Goal: Task Accomplishment & Management: Manage account settings

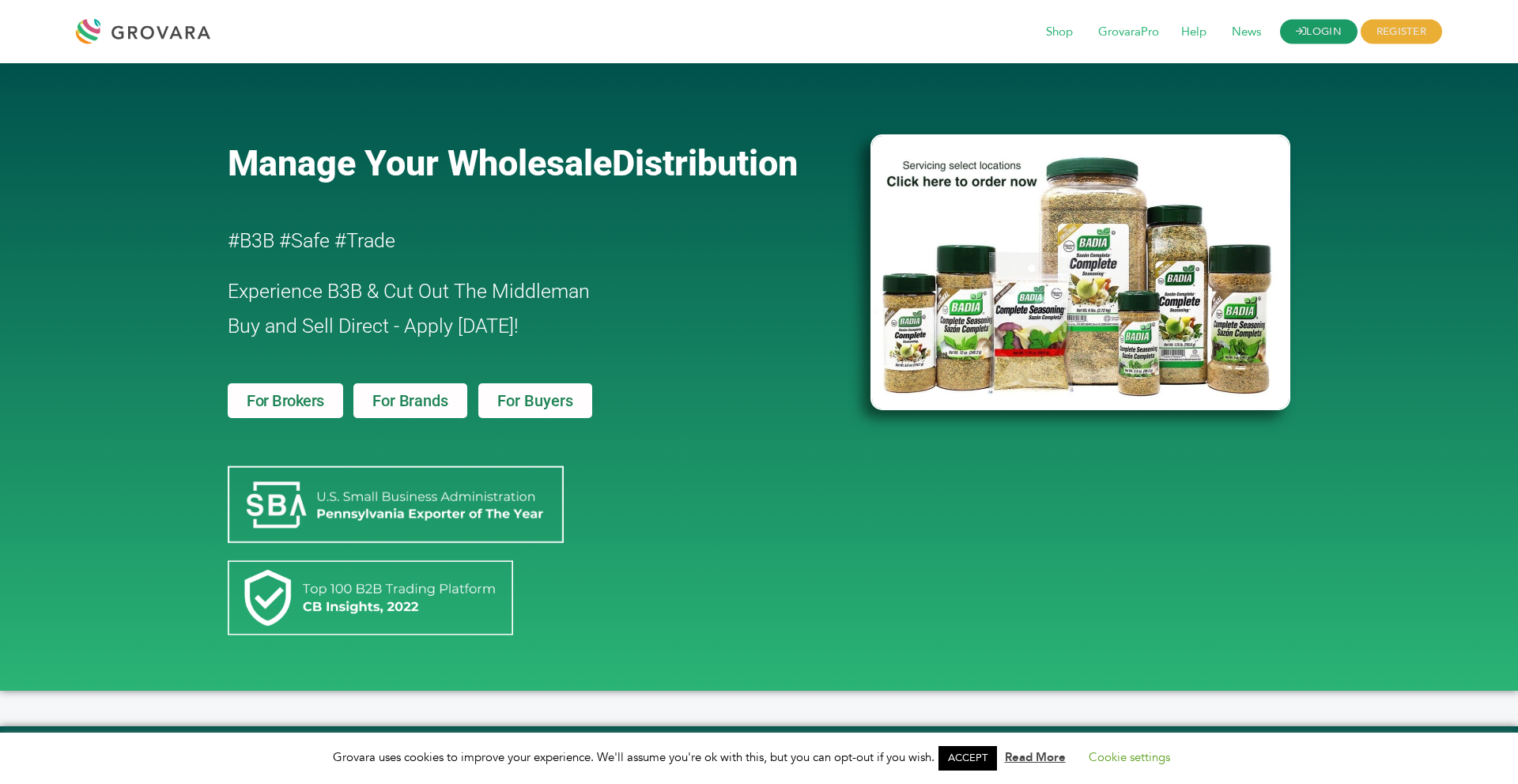
click at [1304, 24] on link "LOGIN" at bounding box center [1320, 31] width 78 height 24
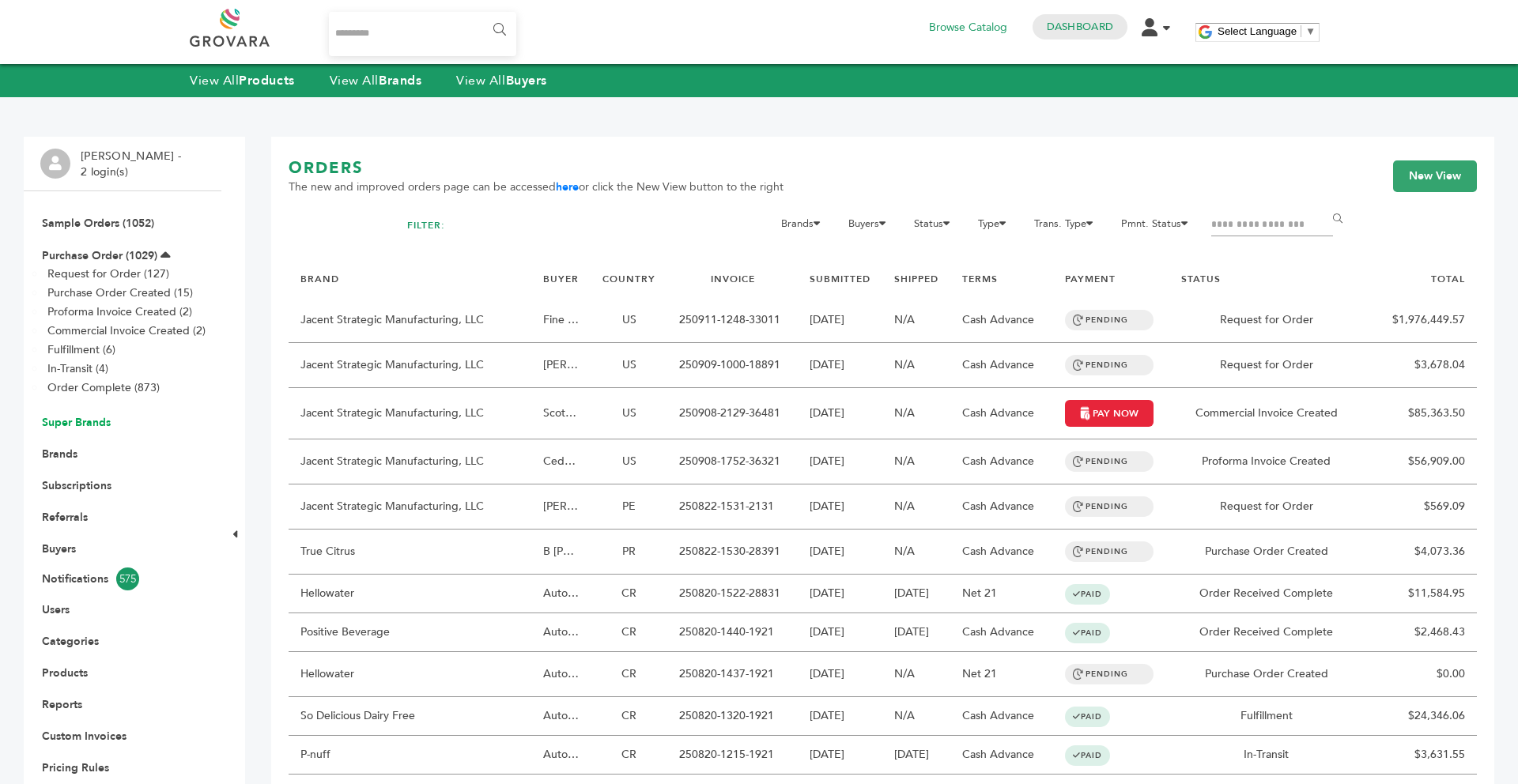
click at [81, 425] on link "Super Brands" at bounding box center [76, 423] width 68 height 15
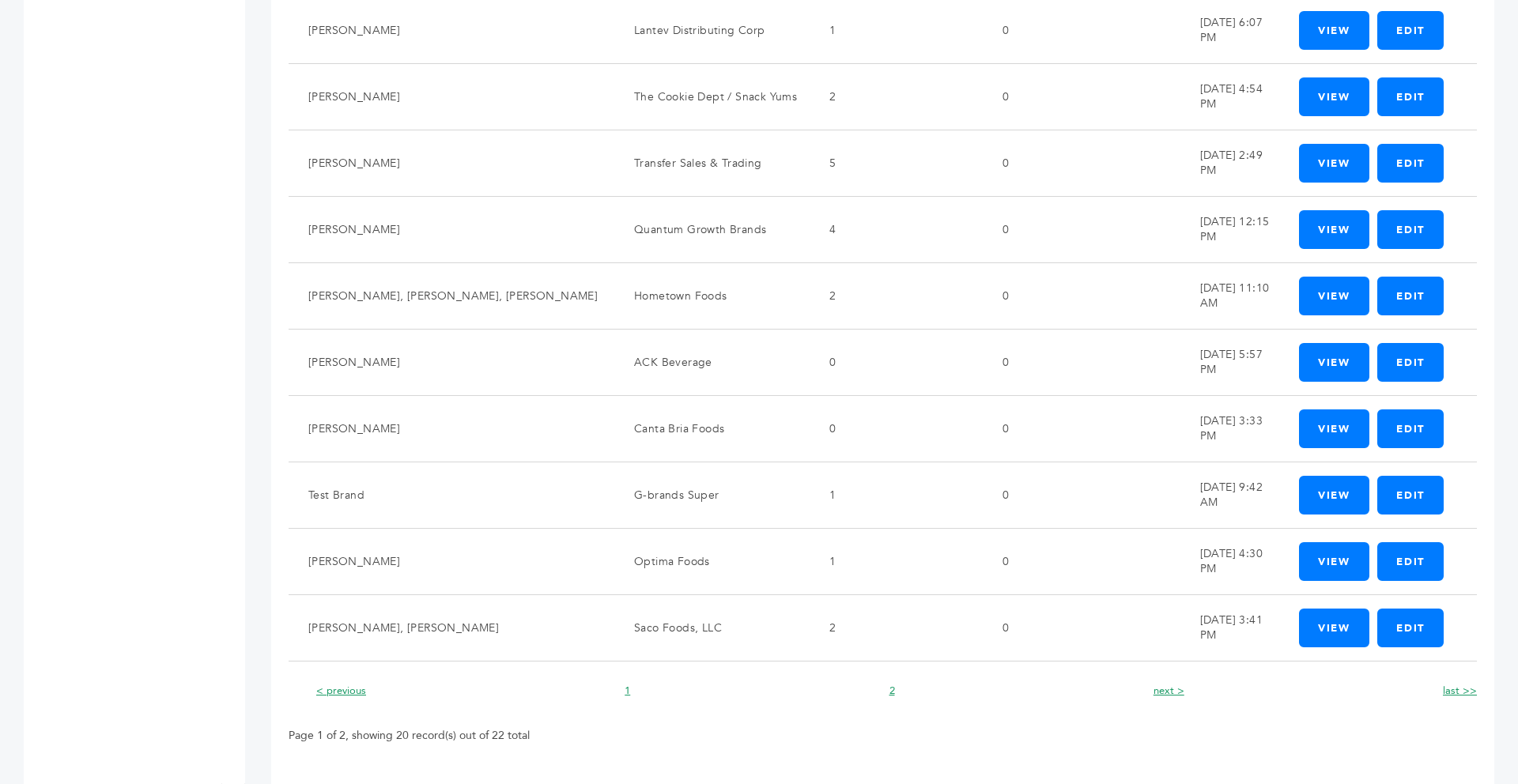
scroll to position [950, 0]
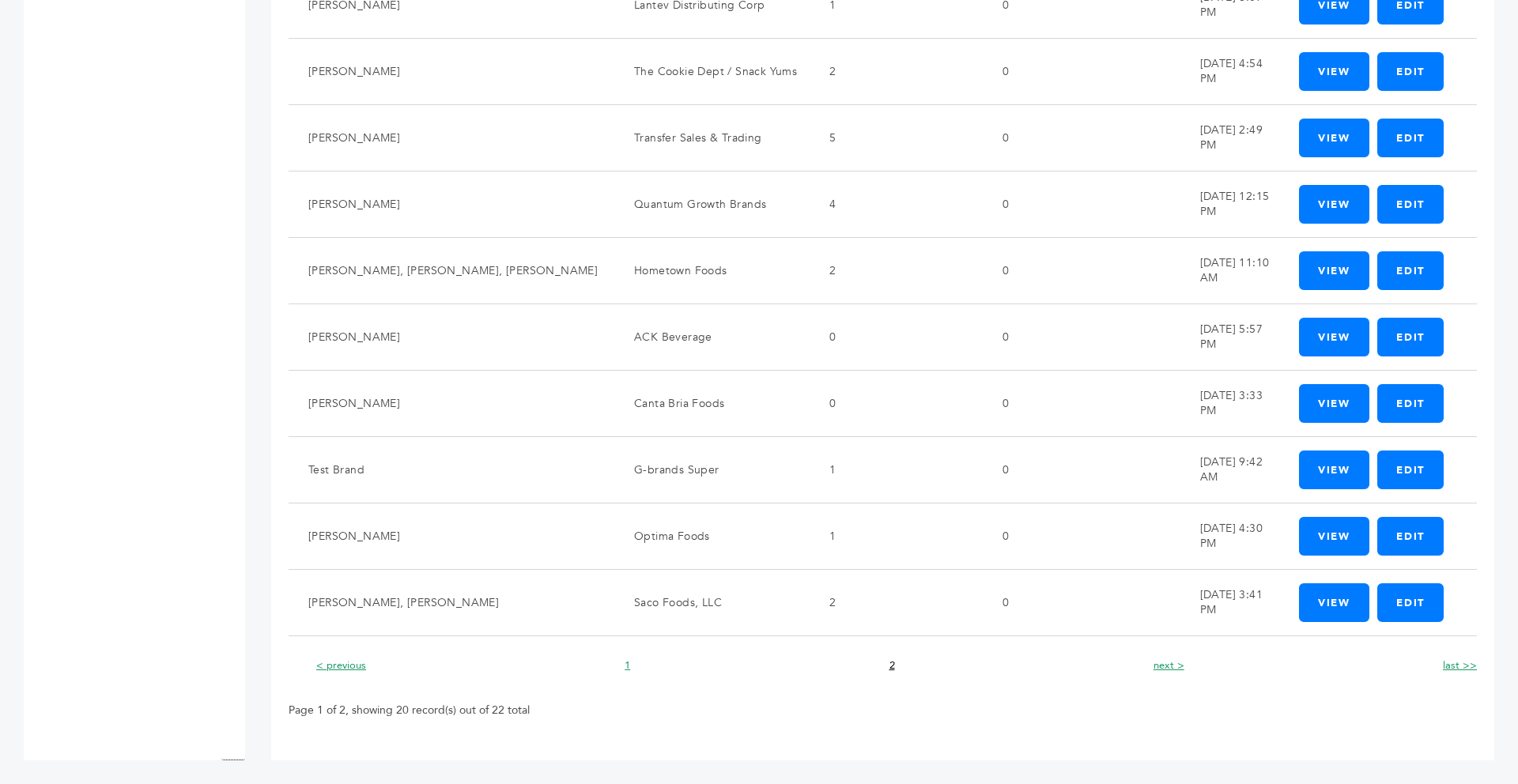
click at [892, 667] on link "2" at bounding box center [892, 665] width 6 height 14
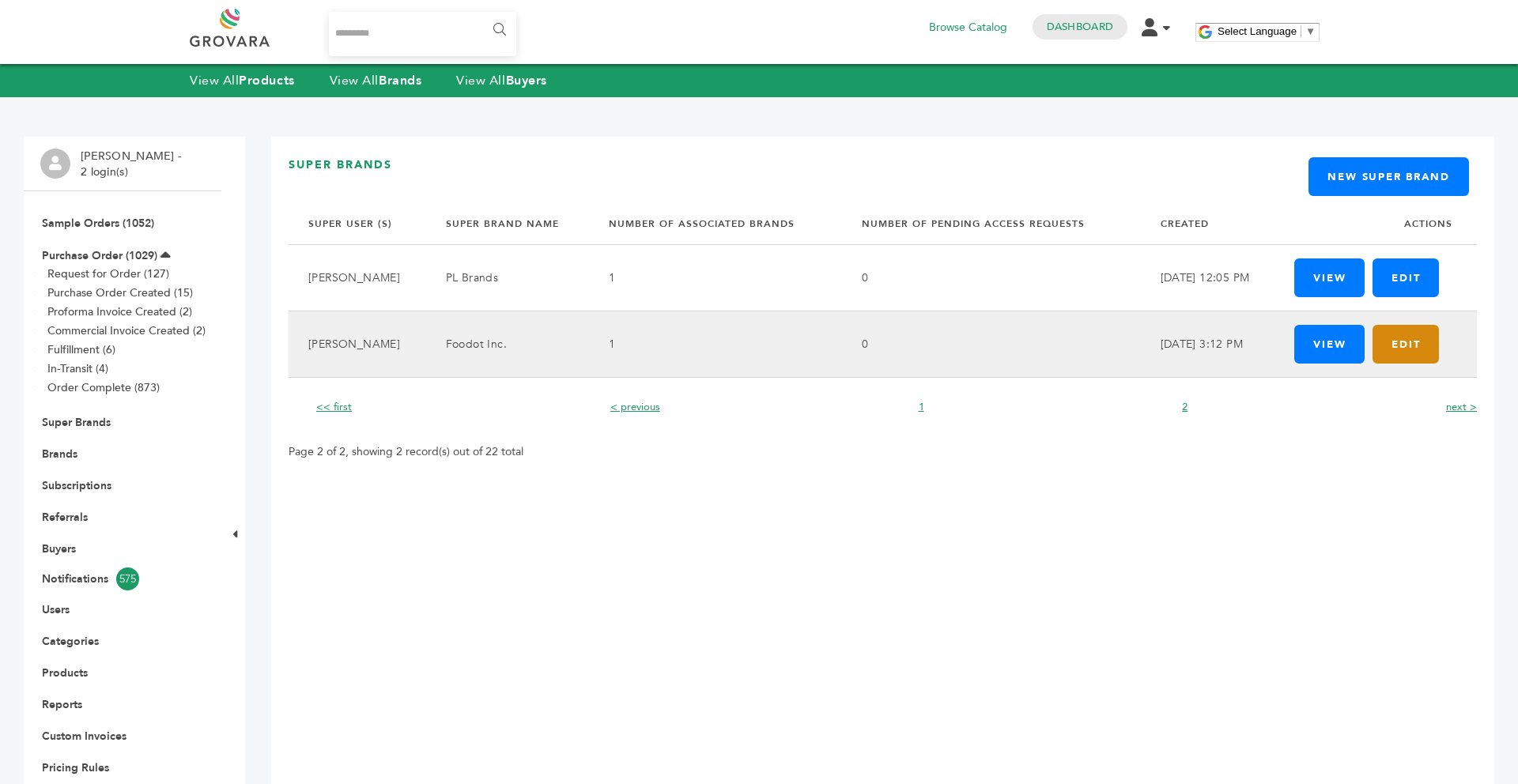
click at [1409, 337] on link "Edit" at bounding box center [1406, 344] width 67 height 39
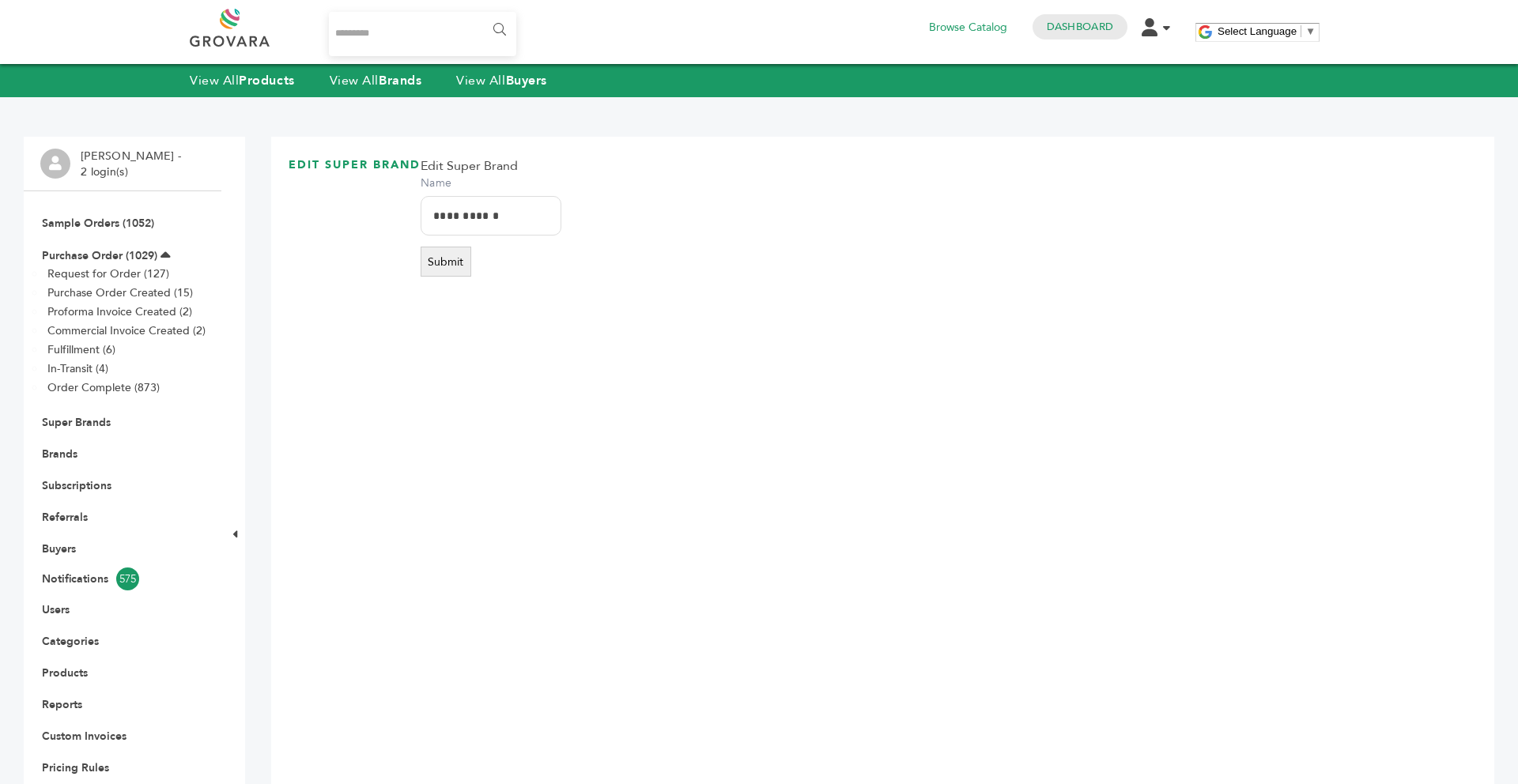
click at [474, 264] on form "**********" at bounding box center [491, 216] width 141 height 119
click at [453, 265] on button "Submit" at bounding box center [446, 262] width 51 height 30
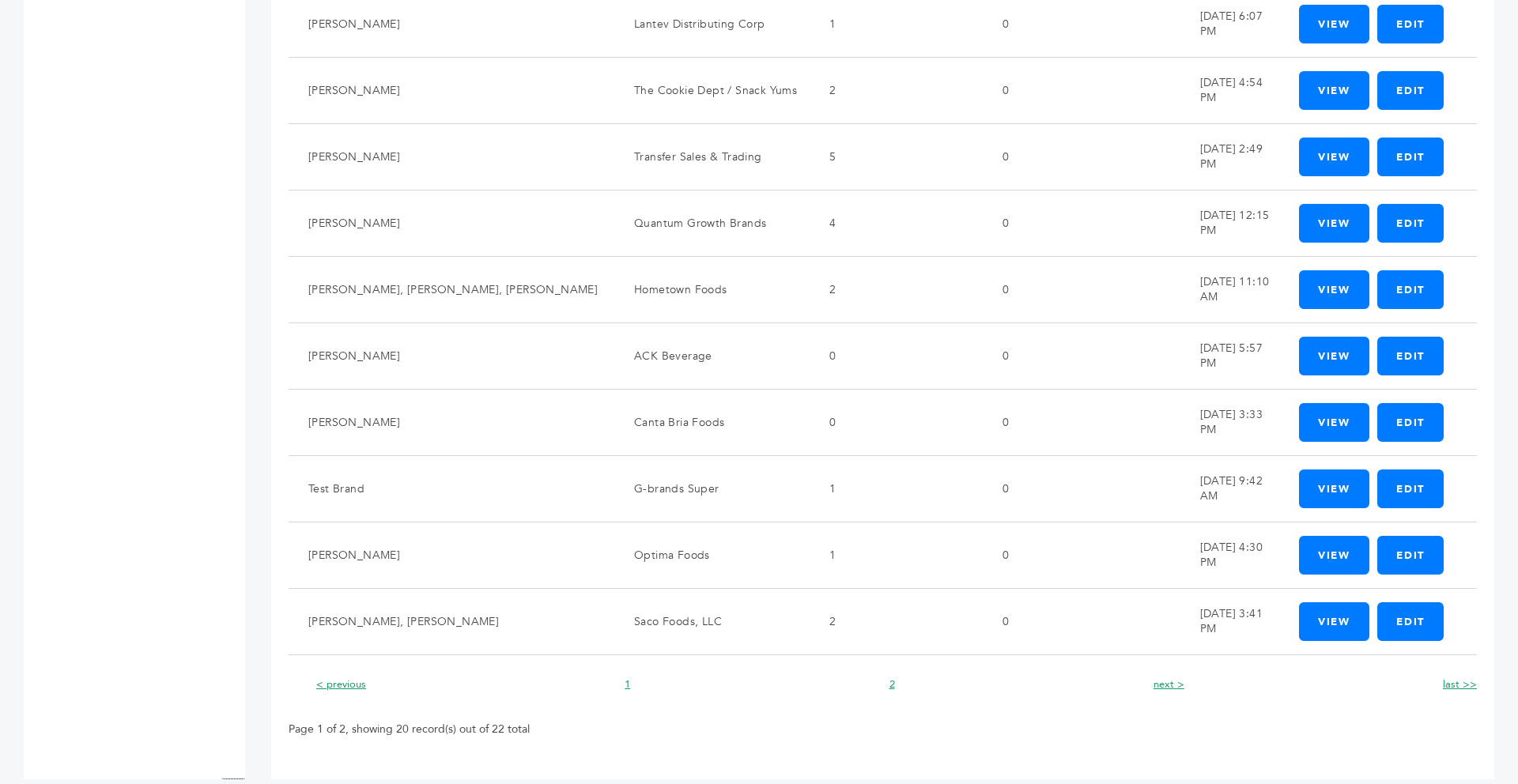
scroll to position [950, 0]
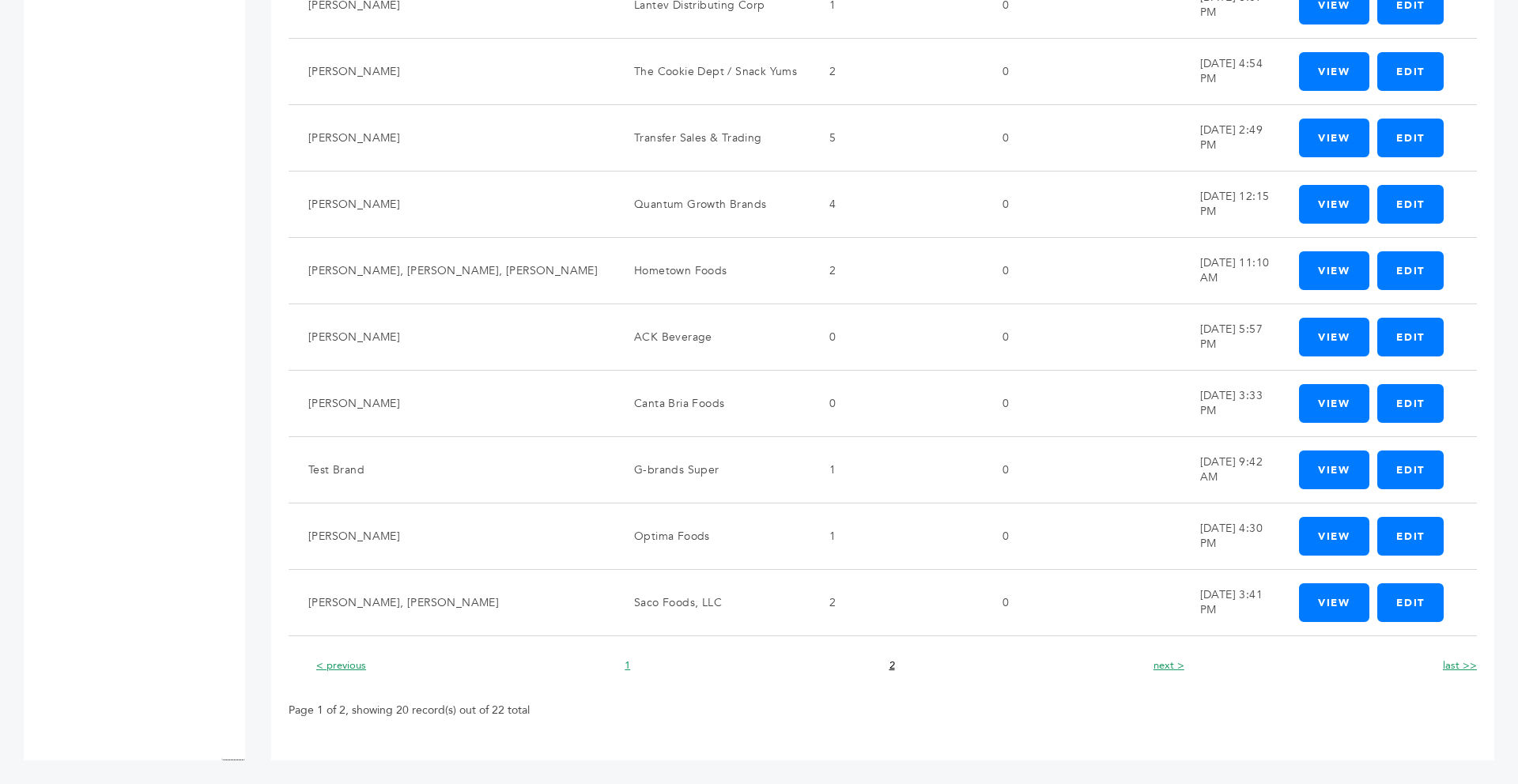
click at [892, 669] on link "2" at bounding box center [892, 665] width 6 height 14
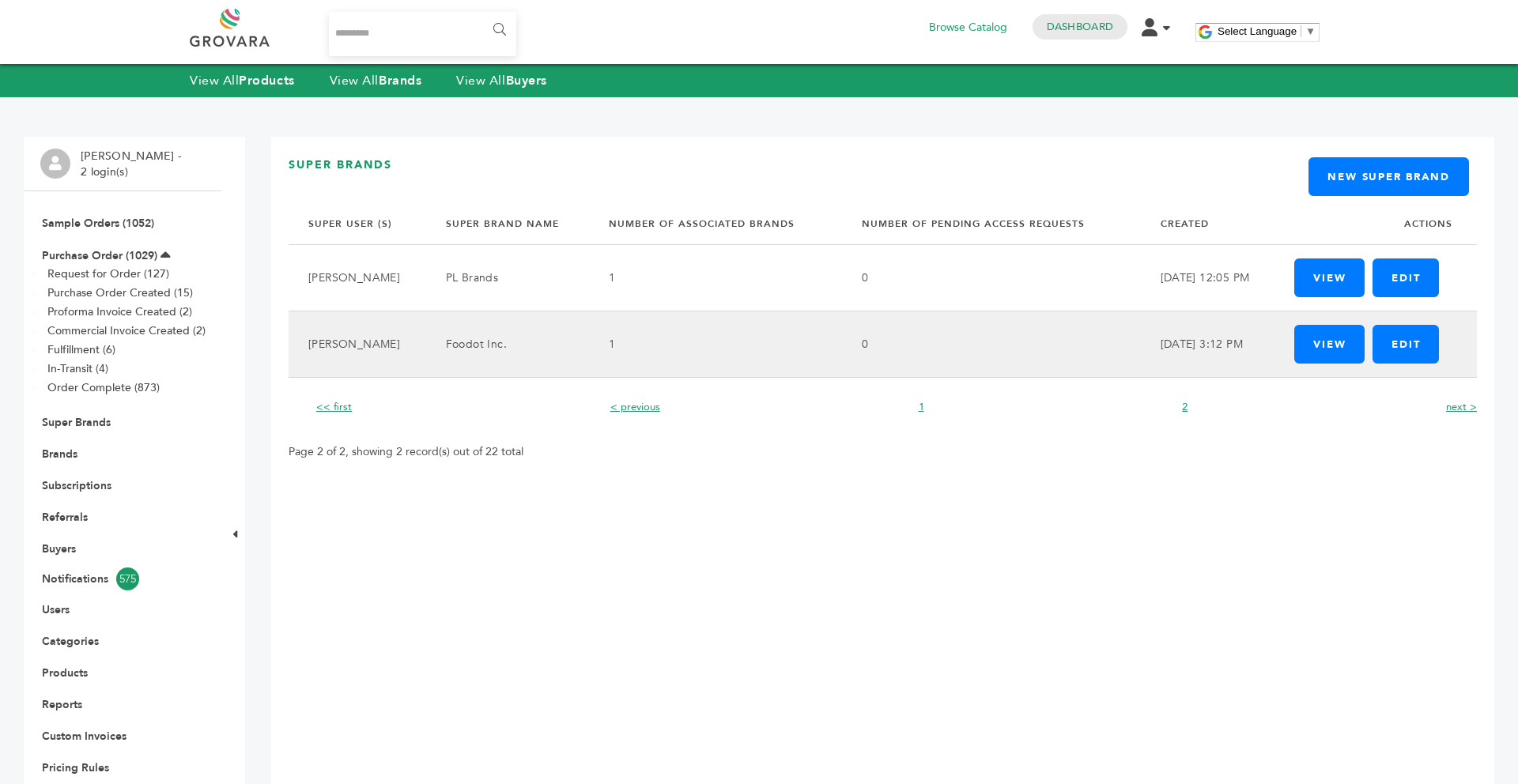
click at [695, 345] on td "1" at bounding box center [716, 344] width 253 height 67
click at [1235, 338] on td "[DATE] 3:12 PM" at bounding box center [1208, 344] width 134 height 67
click at [1344, 342] on link "View" at bounding box center [1329, 344] width 70 height 39
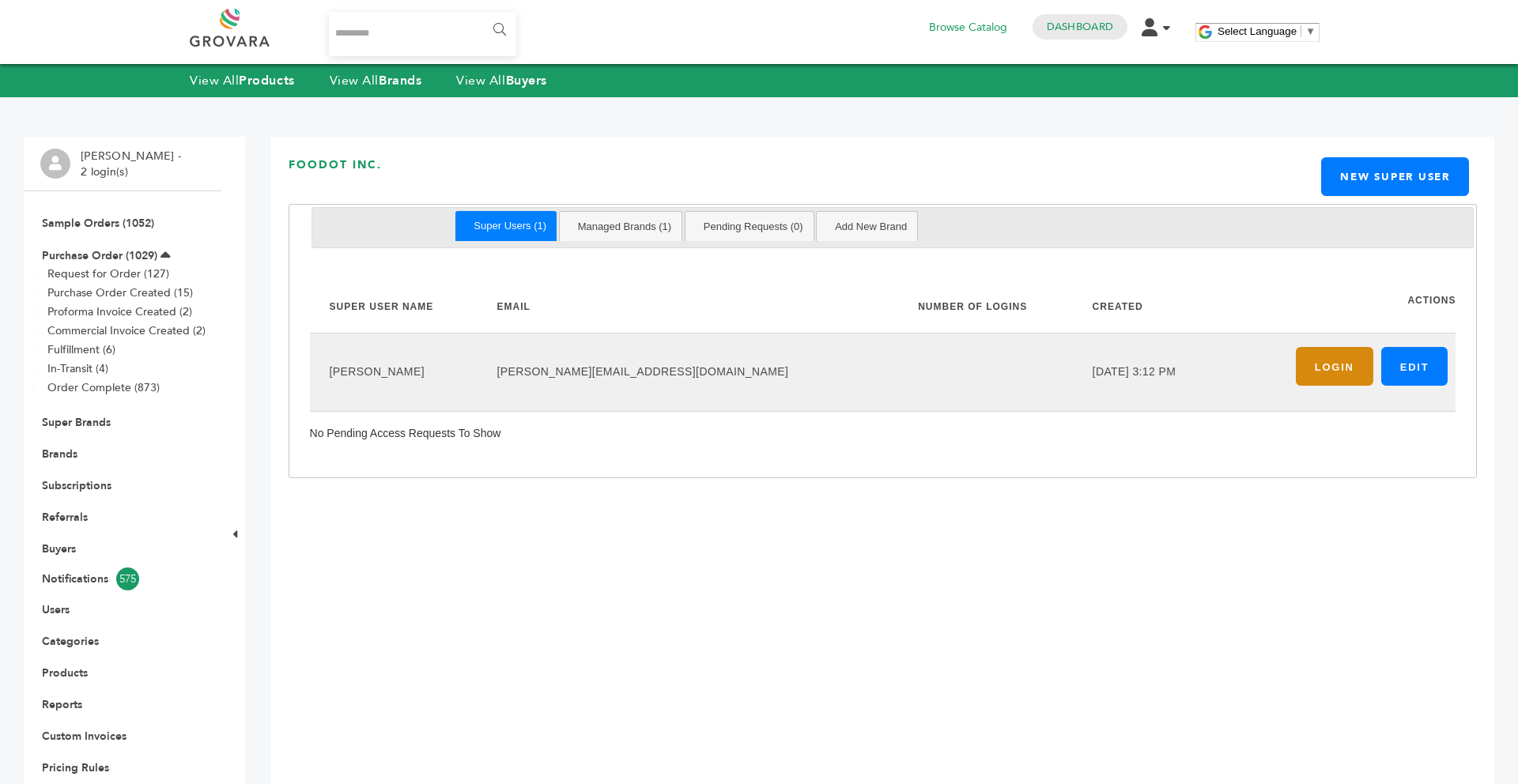
click at [1331, 373] on link "Login" at bounding box center [1335, 366] width 78 height 39
